Goal: Information Seeking & Learning: Learn about a topic

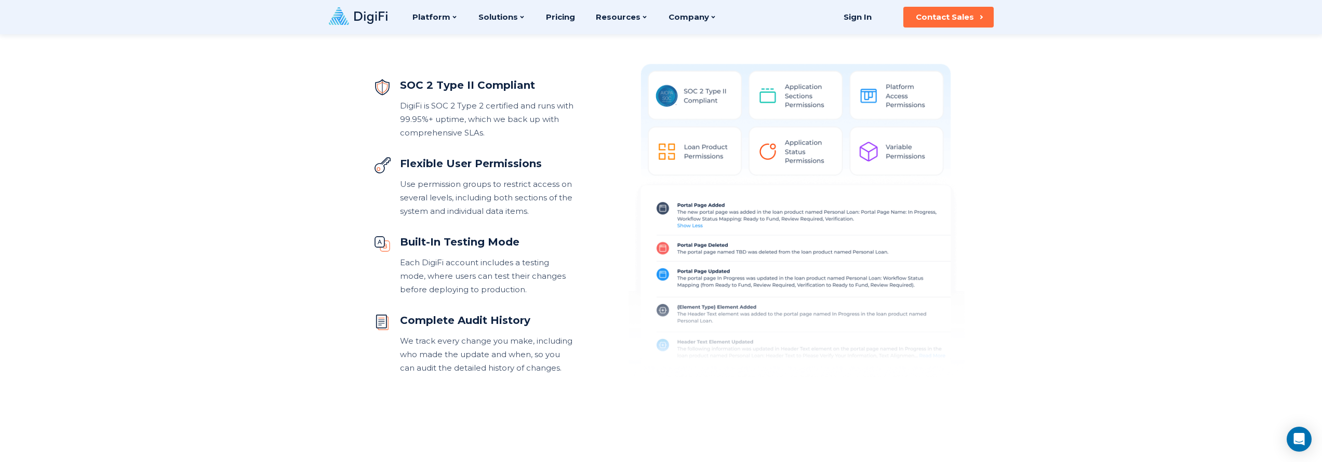
scroll to position [519, 0]
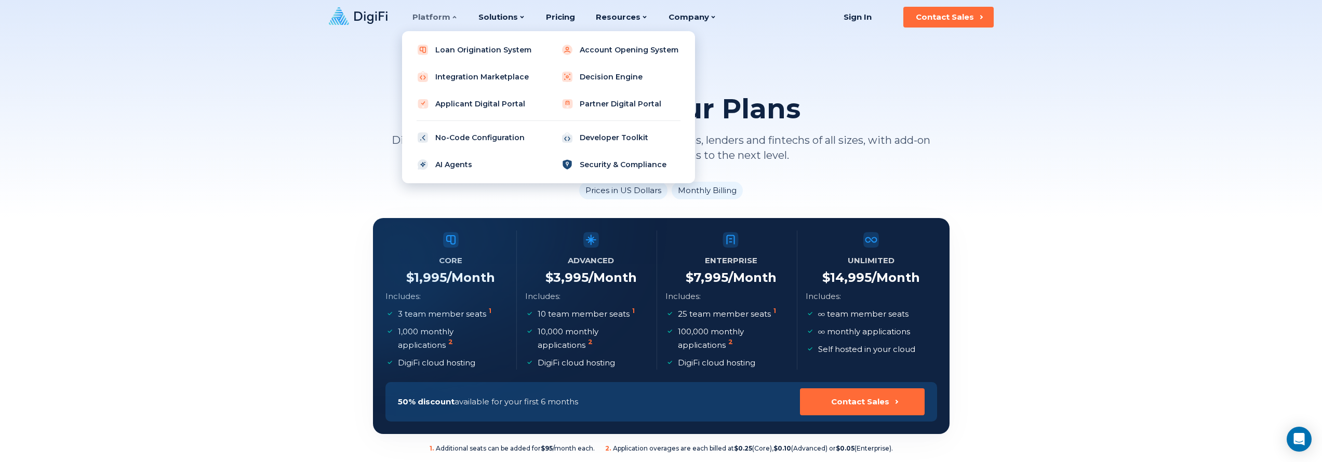
click at [612, 170] on link "Security & Compliance" at bounding box center [621, 164] width 132 height 21
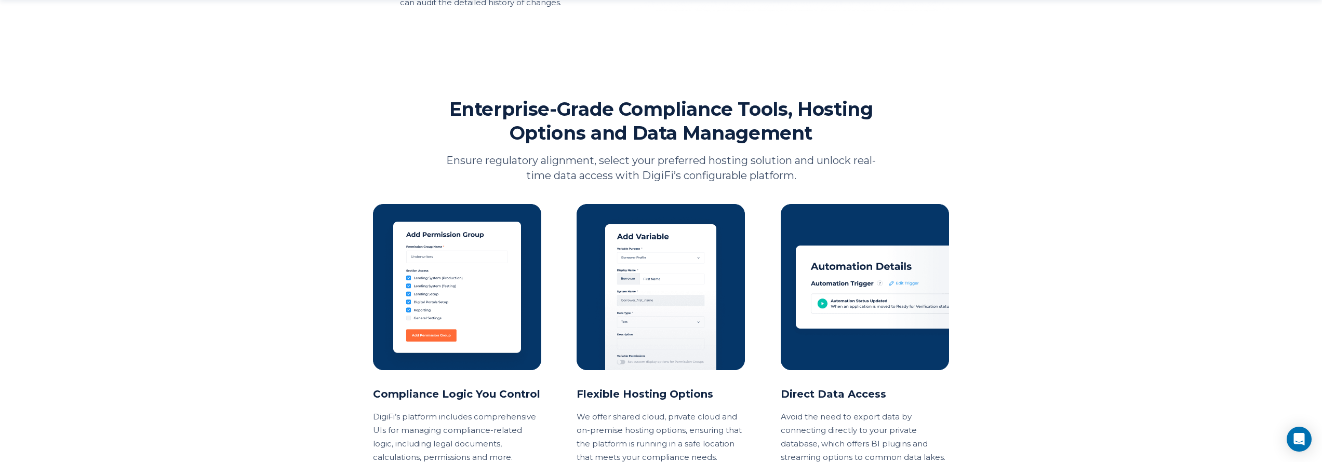
scroll to position [895, 0]
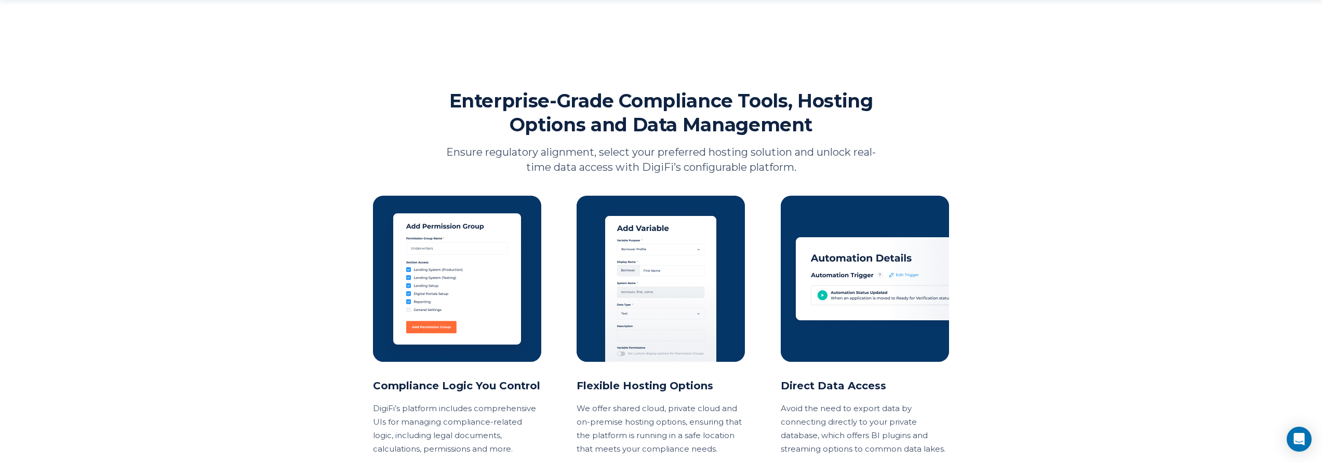
click at [1007, 238] on div "Features Security & Compliance DigiFi is SOC 2 Type II compliant, with security…" at bounding box center [661, 57] width 1322 height 1904
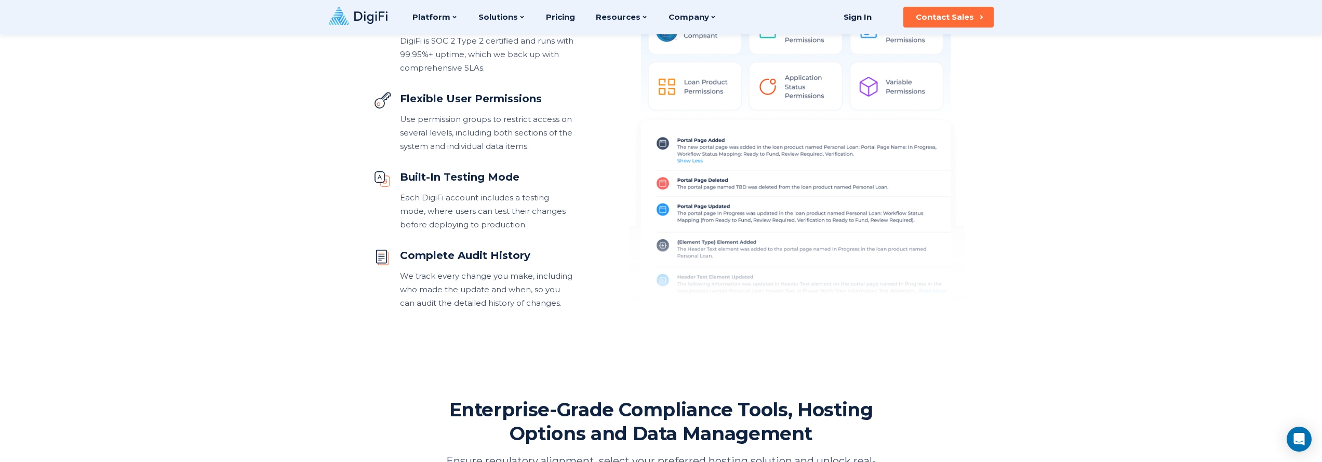
scroll to position [559, 0]
